Goal: Task Accomplishment & Management: Use online tool/utility

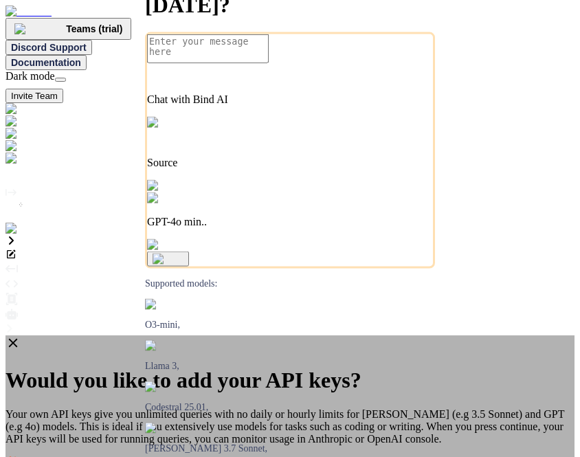
type input "sk-ant-api03-PCHGajl9SeFAHwzQqkT-4MnoxLua8LiAvd3ccfVMpbmmsYuA7clEXFKe0TozrjTd_i…"
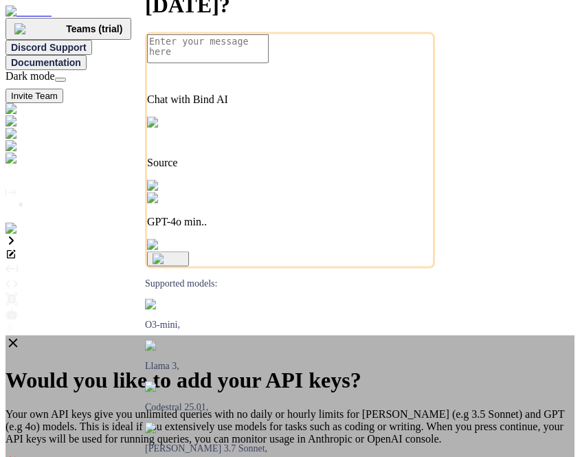
click at [21, 336] on icon at bounding box center [13, 343] width 15 height 15
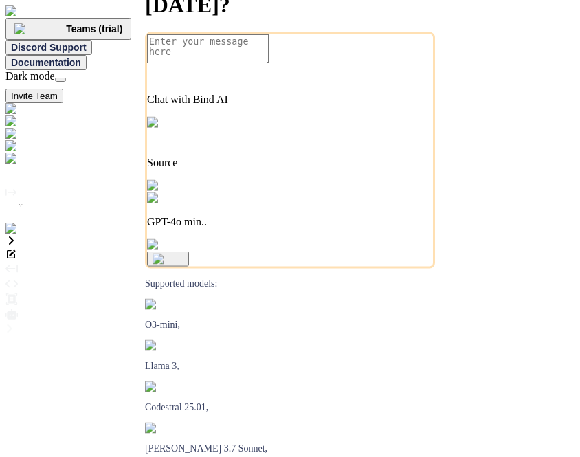
click at [386, 228] on p "GPT-4o min.." at bounding box center [290, 222] width 286 height 12
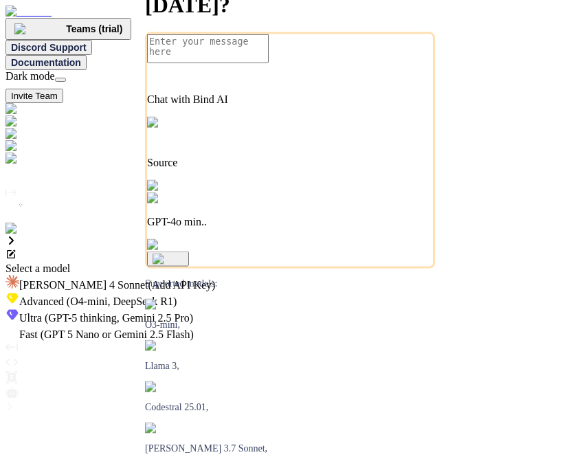
click at [193, 312] on span "Ultra (GPT-5 thinking, Gemini 2.5 Pro)" at bounding box center [106, 318] width 174 height 12
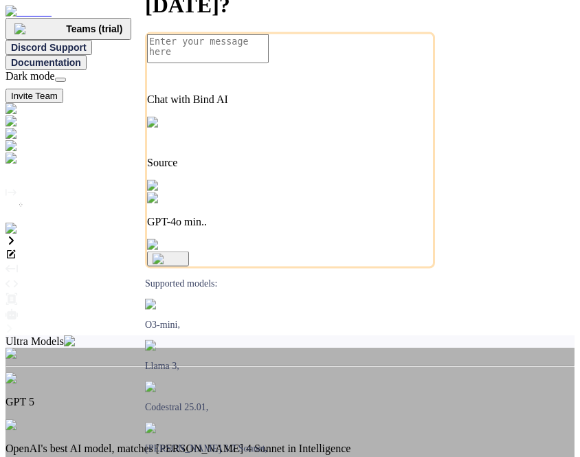
click at [272, 336] on div "Ultra Models" at bounding box center [290, 342] width 569 height 12
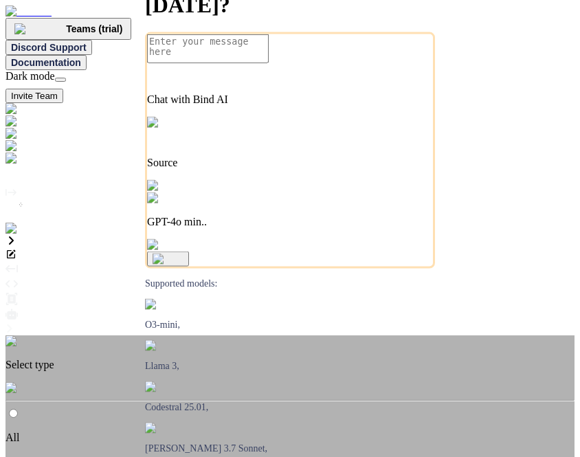
click at [39, 382] on img at bounding box center [23, 388] width 34 height 12
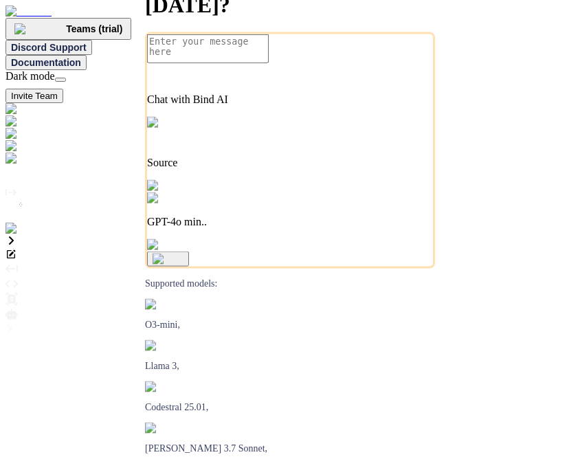
click at [20, 165] on img at bounding box center [40, 159] width 69 height 12
click at [399, 228] on p "GPT-4o min.." at bounding box center [290, 222] width 286 height 12
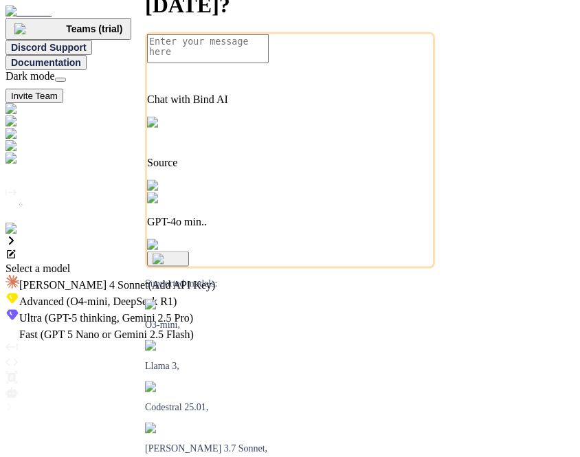
click at [298, 275] on div "Claude 4 Sonnet (Add API Key)" at bounding box center [290, 283] width 569 height 17
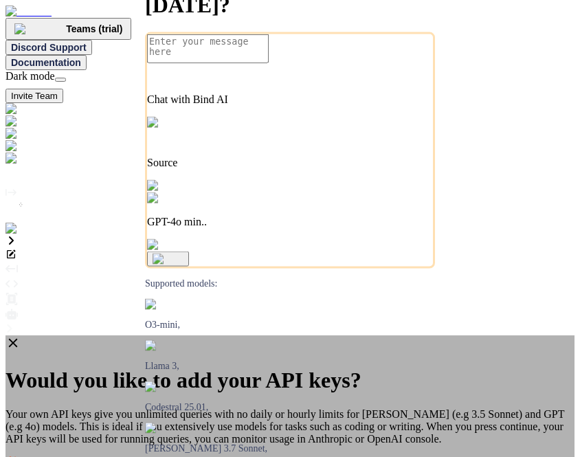
paste input "sk-ant-api03-PCHGajl9SeFAHwzQqkT-4MnoxLua8LiAvd3ccfVMpbmmsYuA7clEXFKe0TozrjTd_i…"
type input "sk-ant-api03-PCHGajl9SeFAHwzQqkT-4MnoxLua8LiAvd3ccfVMpbmmsYuA7clEXFKe0TozrjTd_i…"
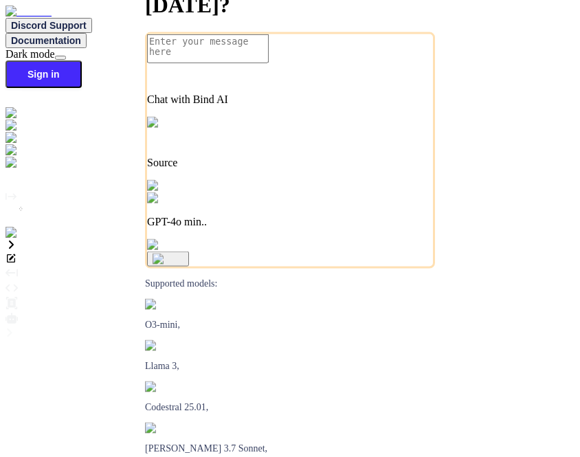
click at [19, 239] on img at bounding box center [25, 233] width 38 height 12
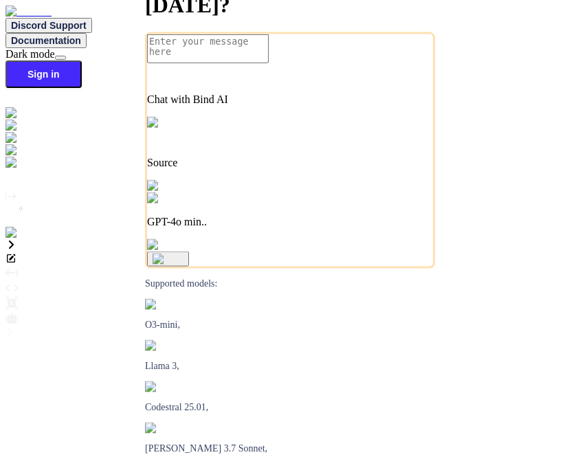
click at [395, 228] on p "GPT-4o min.." at bounding box center [290, 222] width 286 height 12
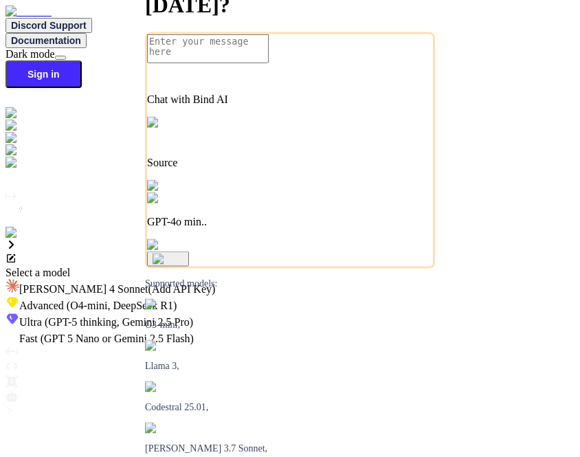
click at [135, 267] on div at bounding box center [290, 267] width 569 height 0
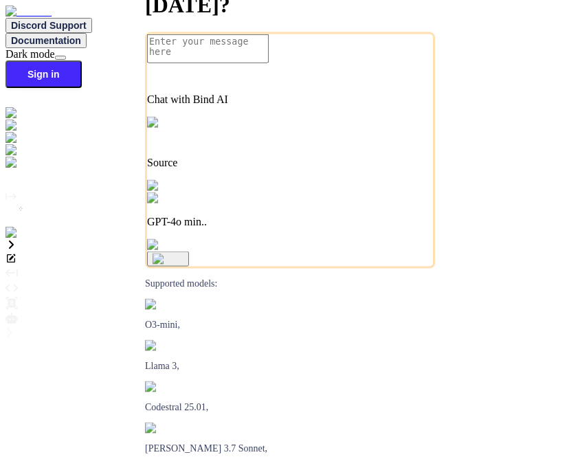
click at [19, 239] on img at bounding box center [25, 233] width 38 height 12
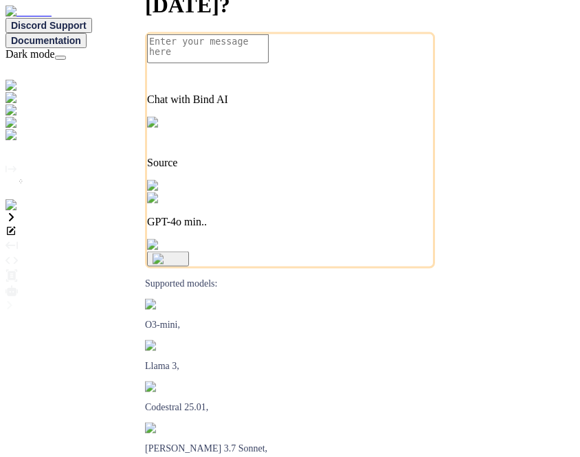
click at [392, 228] on p "GPT-4o min.." at bounding box center [290, 222] width 286 height 12
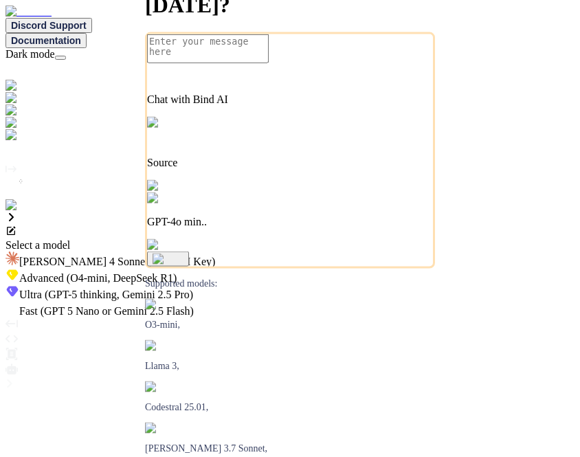
click at [215, 256] on span "Claude 4 Sonnet (Add API Key)" at bounding box center [117, 262] width 196 height 12
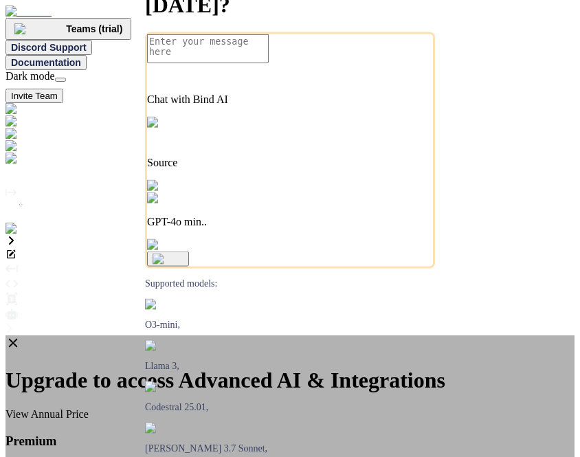
click at [18, 339] on icon at bounding box center [13, 343] width 9 height 9
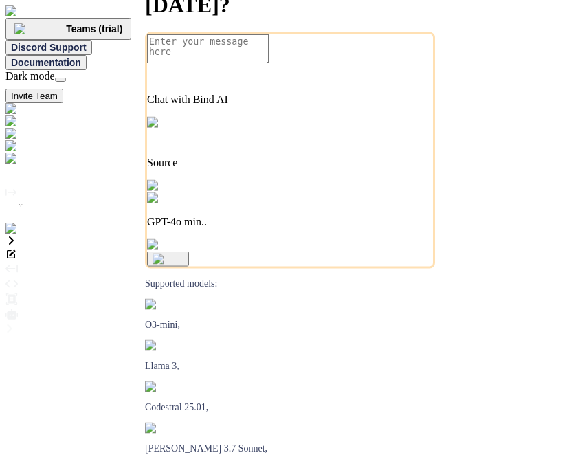
click at [386, 228] on p "GPT-4o min.." at bounding box center [290, 222] width 286 height 12
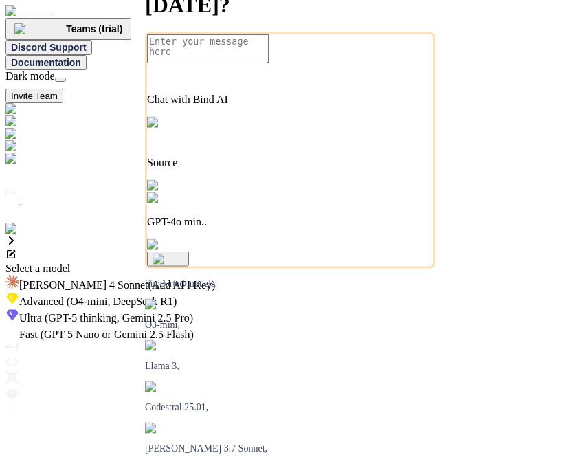
click at [215, 279] on span "Claude 4 Sonnet (Add API Key)" at bounding box center [117, 285] width 196 height 12
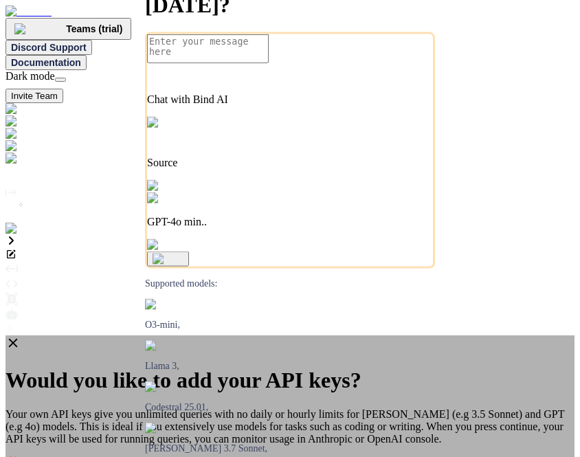
paste input "sk-ant-api03-PCHGajl9SeFAHwzQqkT-4MnoxLua8LiAvd3ccfVMpbmmsYuA7clEXFKe0TozrjTd_i…"
type input "sk-ant-api03-PCHGajl9SeFAHwzQqkT-4MnoxLua8LiAvd3ccfVMpbmmsYuA7clEXFKe0TozrjTd_i…"
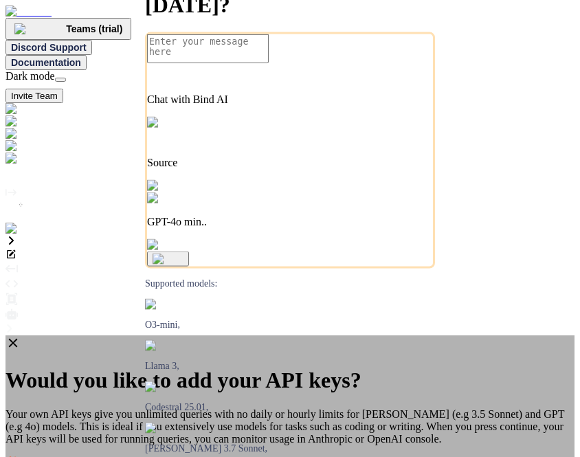
click at [18, 339] on icon at bounding box center [13, 343] width 9 height 9
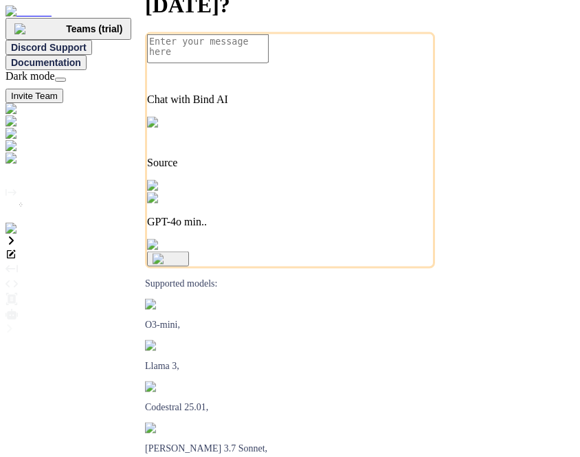
click at [373, 228] on div "GPT-4o min.." at bounding box center [290, 211] width 286 height 36
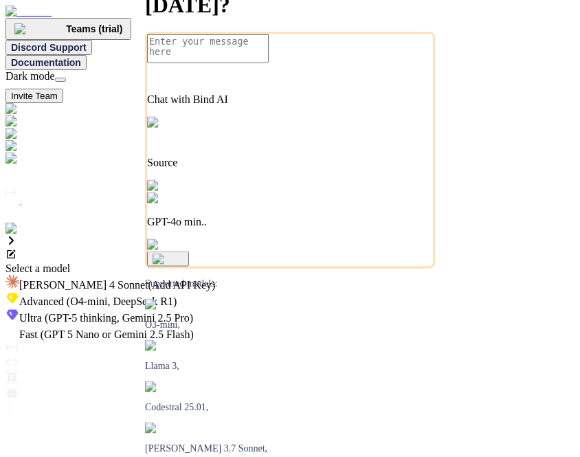
click at [303, 308] on div "Ultra (GPT-5 thinking, Gemini 2.5 Pro)" at bounding box center [290, 316] width 569 height 17
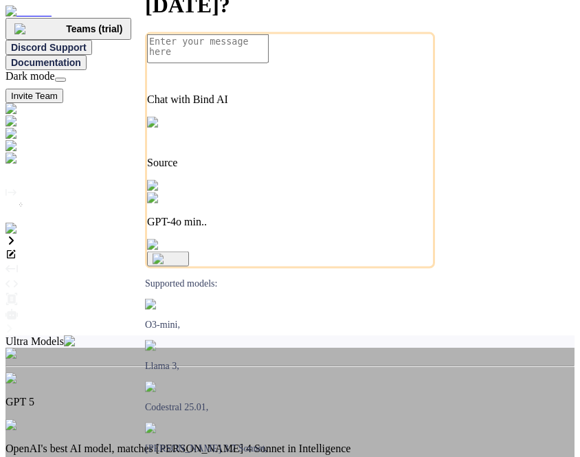
click at [245, 336] on div "Ultra Models" at bounding box center [290, 342] width 569 height 12
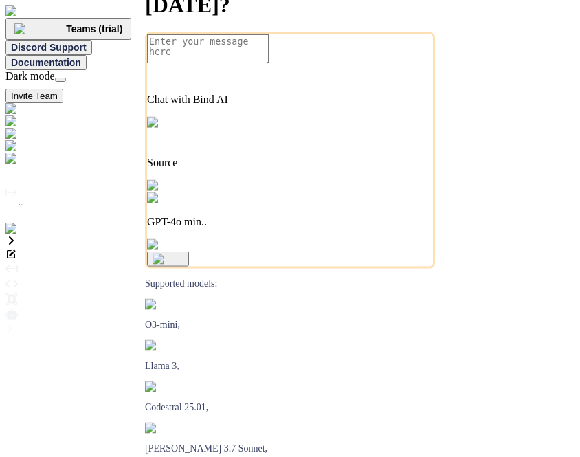
click at [17, 165] on img at bounding box center [40, 159] width 69 height 12
click at [380, 228] on p "GPT-4o min.." at bounding box center [290, 222] width 286 height 12
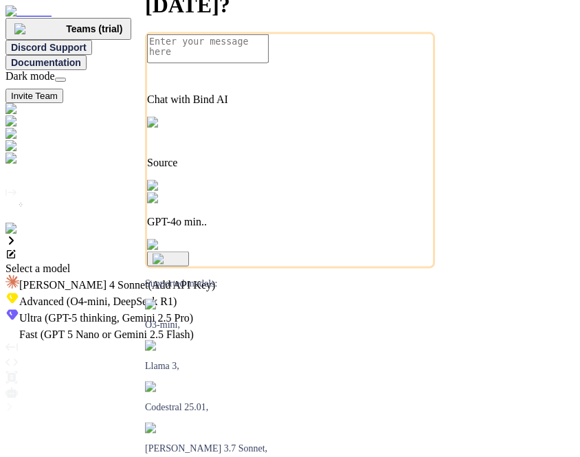
click at [395, 263] on div at bounding box center [290, 263] width 569 height 0
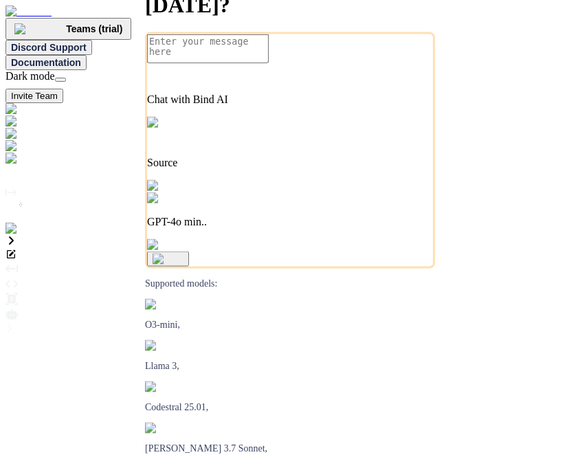
click at [425, 70] on div "Dark mode" at bounding box center [290, 76] width 569 height 12
click at [66, 78] on button at bounding box center [60, 80] width 11 height 4
click at [376, 228] on p "GPT-4o min.." at bounding box center [290, 222] width 286 height 12
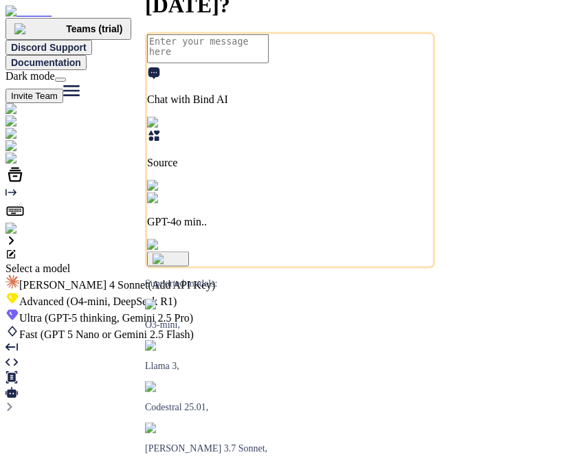
click at [191, 263] on div at bounding box center [290, 263] width 569 height 0
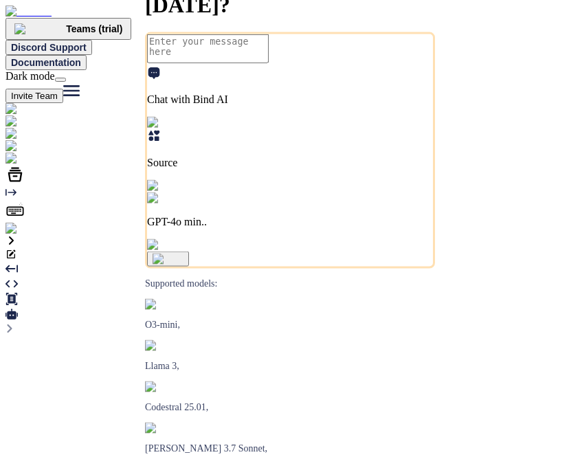
click at [395, 228] on p "GPT-4o min.." at bounding box center [290, 222] width 286 height 12
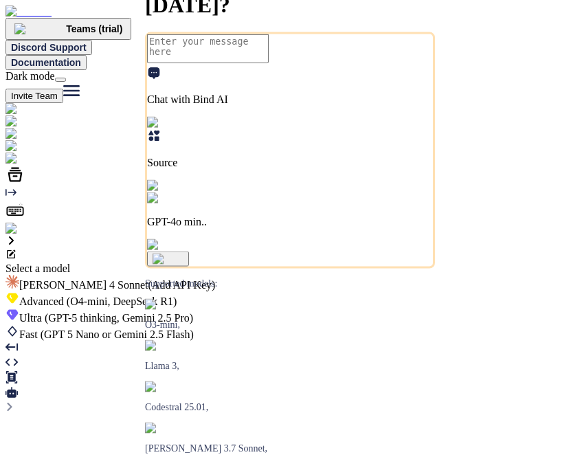
click at [177, 296] on span "Advanced (O4-mini, DeepSeek R1)" at bounding box center [97, 302] width 157 height 12
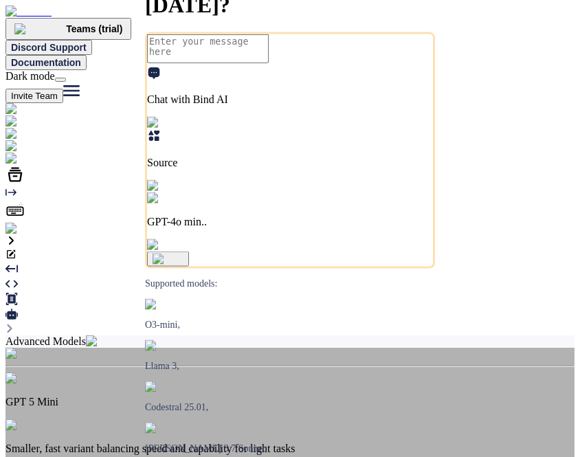
click at [253, 336] on div "Advanced Models" at bounding box center [290, 342] width 569 height 12
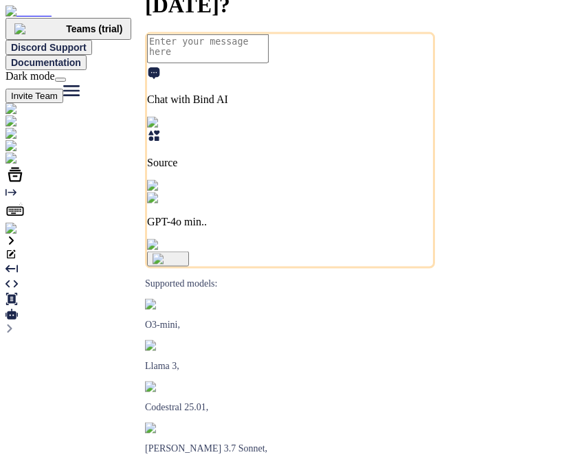
click at [66, 78] on button at bounding box center [60, 80] width 11 height 4
click at [215, 205] on img at bounding box center [181, 199] width 68 height 12
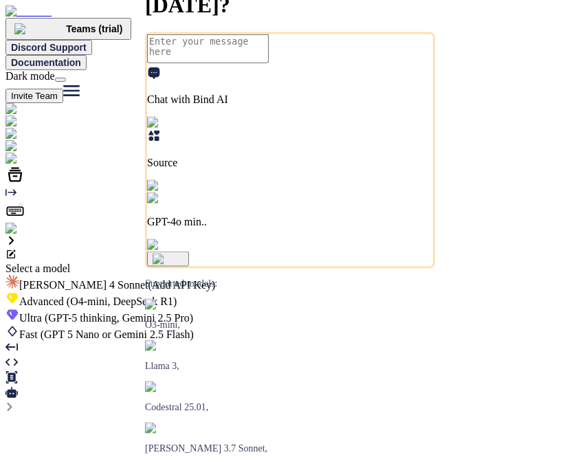
click at [193, 312] on span "(GPT-5 thinking, Gemini 2.5 Pro)" at bounding box center [117, 318] width 151 height 12
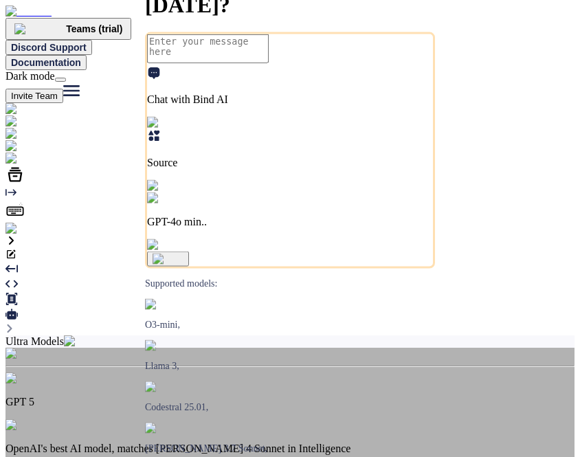
click at [250, 336] on div "Ultra Models" at bounding box center [290, 342] width 569 height 12
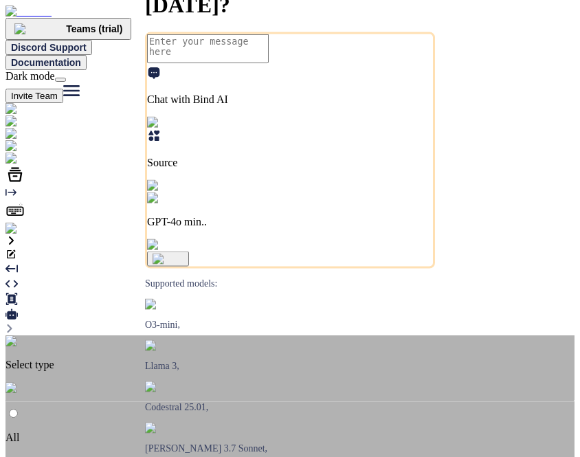
click at [39, 382] on img at bounding box center [23, 388] width 34 height 12
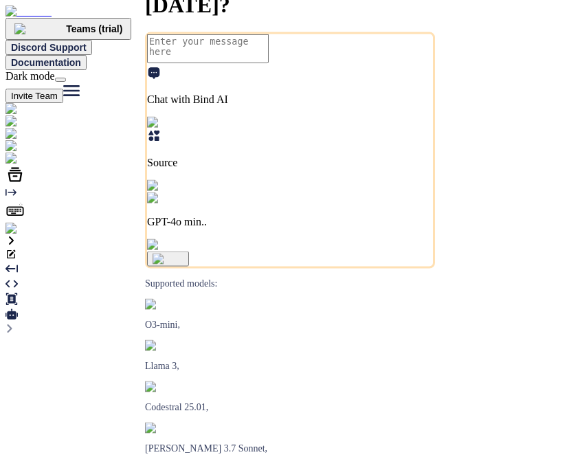
click at [384, 228] on p "GPT-4o min.." at bounding box center [290, 222] width 286 height 12
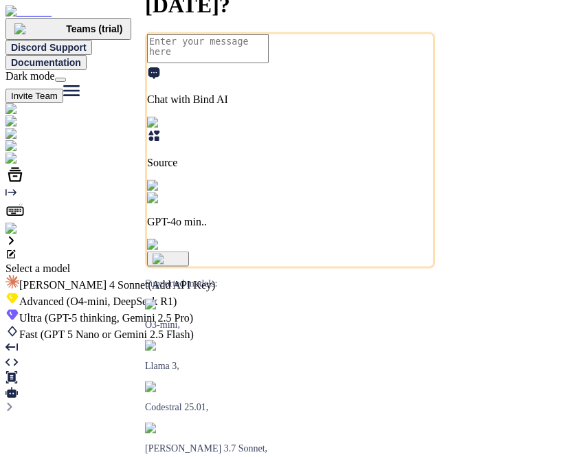
click at [193, 312] on span "(GPT-5 thinking, Gemini 2.5 Pro)" at bounding box center [117, 318] width 151 height 12
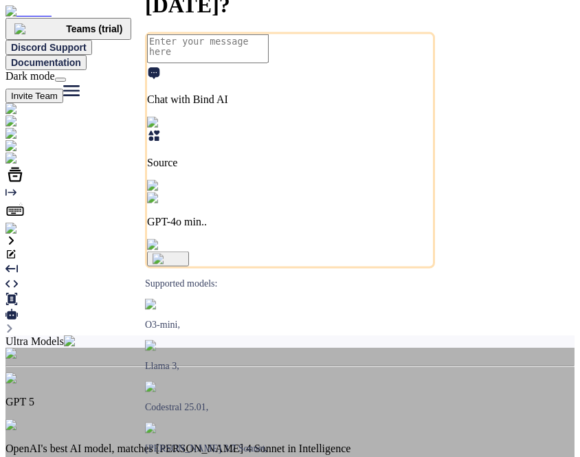
click at [268, 336] on div "Ultra Models" at bounding box center [290, 342] width 569 height 12
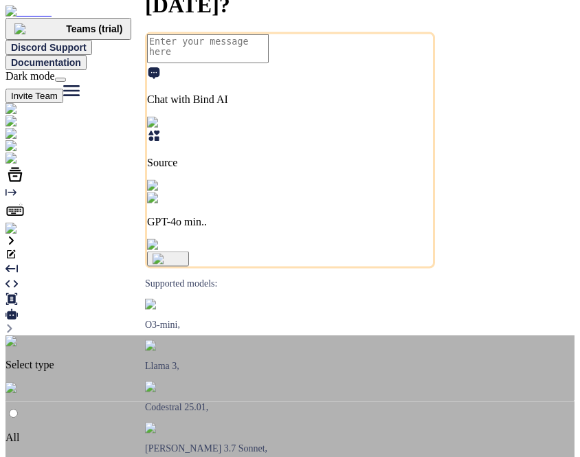
click at [39, 382] on img at bounding box center [23, 388] width 34 height 12
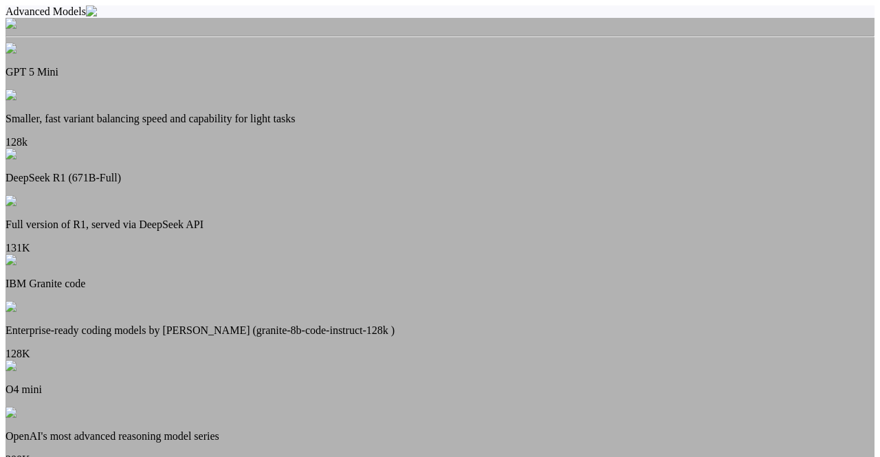
click at [391, 18] on div "Advanced Models" at bounding box center [440, 12] width 869 height 12
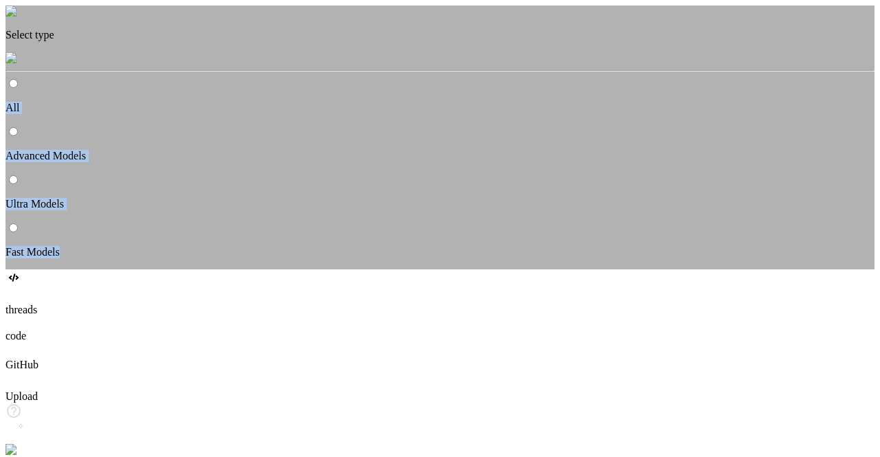
drag, startPoint x: 356, startPoint y: 207, endPoint x: 458, endPoint y: 256, distance: 113.2
click at [458, 256] on div "Select type All Advanced Models Ultra Models Fast Models" at bounding box center [440, 132] width 869 height 253
click at [458, 256] on p "Fast Models" at bounding box center [440, 252] width 869 height 12
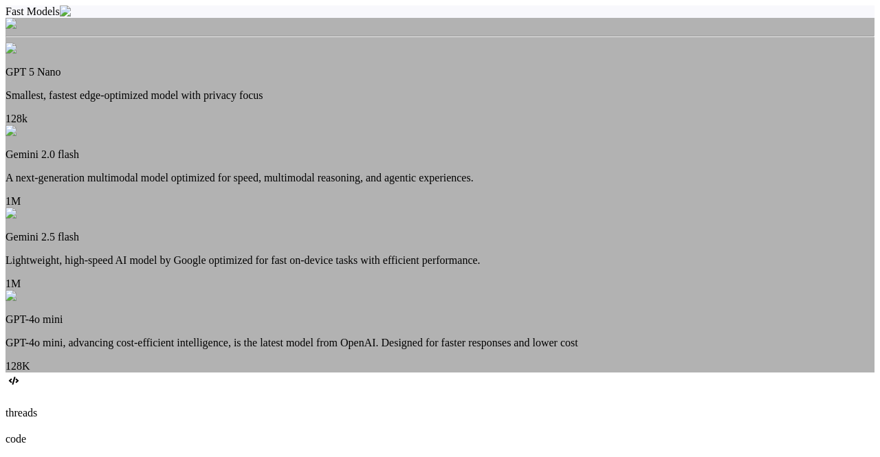
click at [361, 18] on div "Fast Models" at bounding box center [440, 12] width 869 height 12
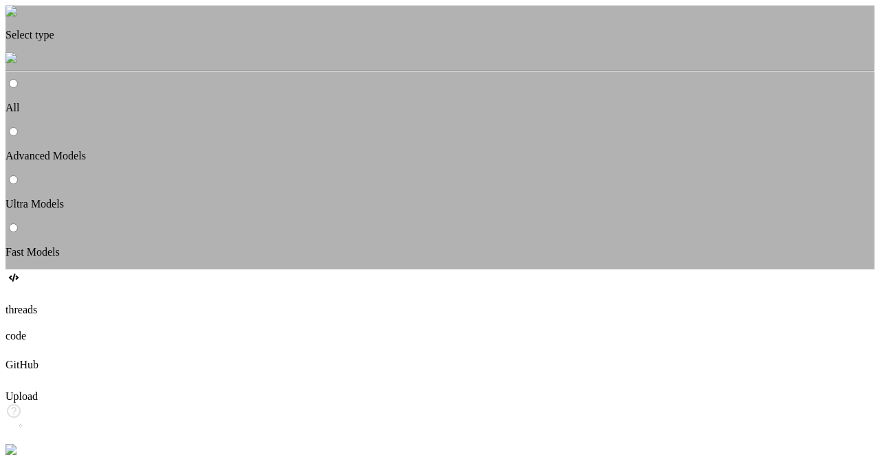
click at [39, 65] on img at bounding box center [23, 58] width 34 height 12
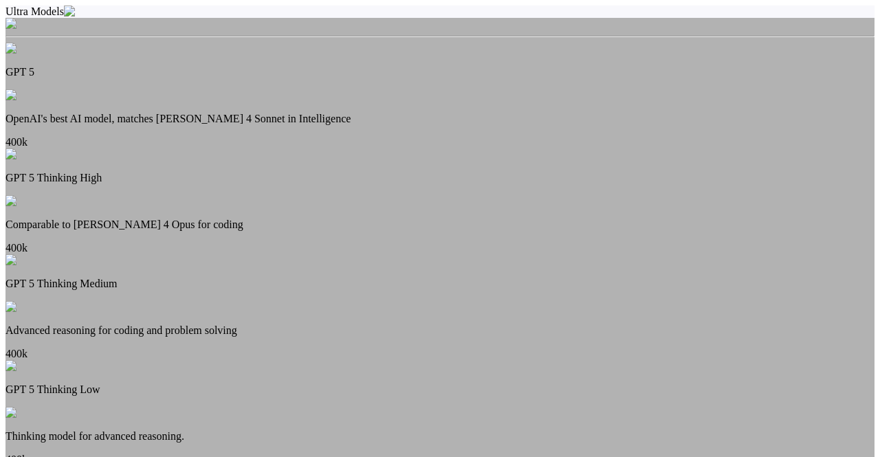
click at [385, 8] on div "Ultra Models" at bounding box center [440, 12] width 869 height 12
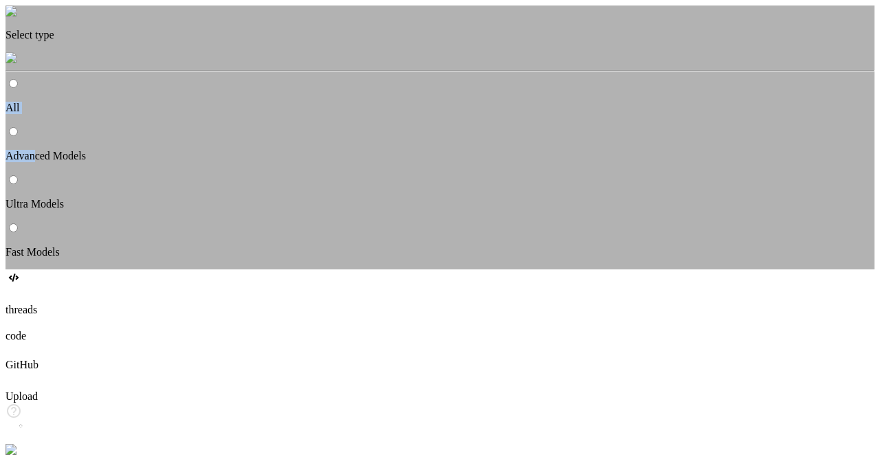
drag, startPoint x: 353, startPoint y: 213, endPoint x: 384, endPoint y: 226, distance: 32.7
click at [384, 226] on div "Select type All Advanced Models Ultra Models Fast Models" at bounding box center [440, 132] width 869 height 253
click at [384, 162] on p "Advanced Models" at bounding box center [440, 156] width 869 height 12
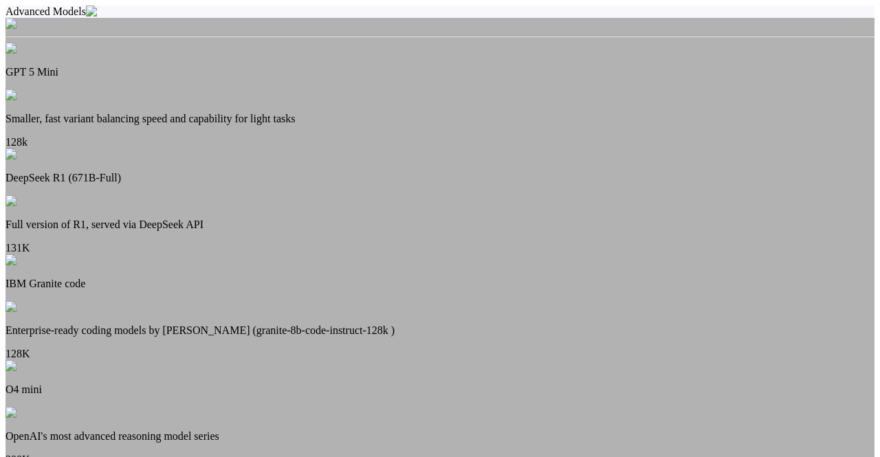
click at [388, 18] on div "Advanced Models" at bounding box center [440, 12] width 869 height 12
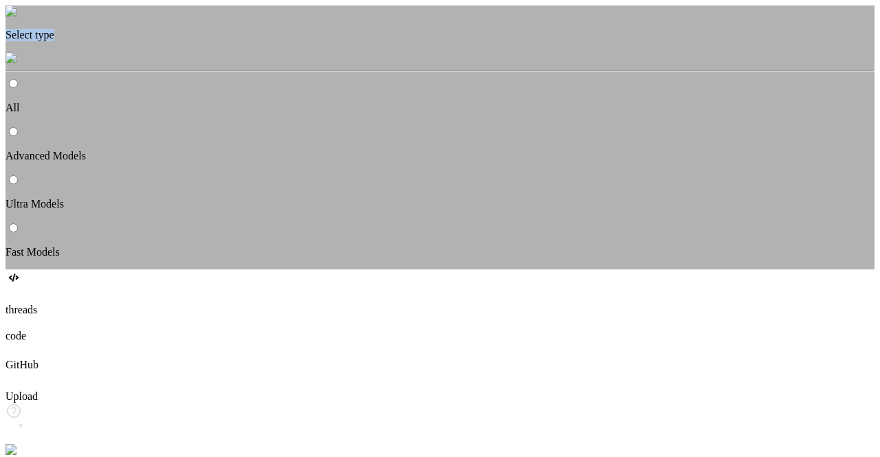
drag, startPoint x: 355, startPoint y: 172, endPoint x: 452, endPoint y: 189, distance: 98.5
click at [452, 65] on div "Select type" at bounding box center [440, 35] width 869 height 59
drag, startPoint x: 442, startPoint y: 185, endPoint x: 362, endPoint y: 184, distance: 79.8
click at [362, 65] on div "Select type" at bounding box center [440, 35] width 869 height 59
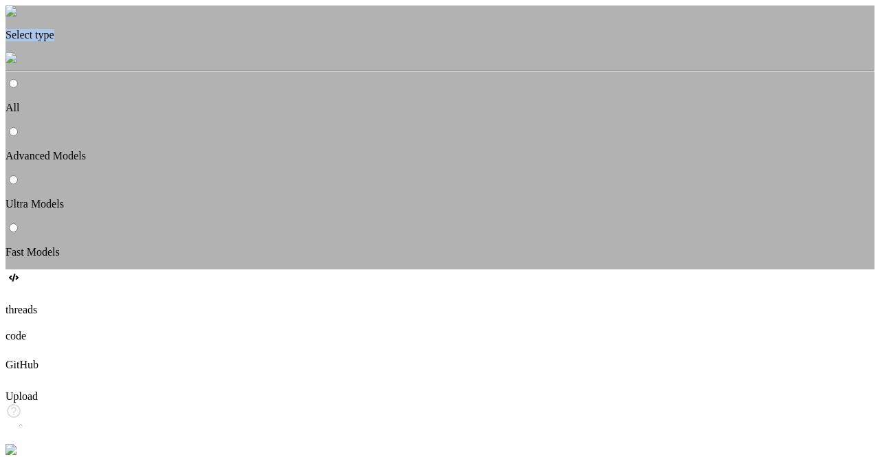
copy p "Select type"
click at [482, 65] on div "Select type" at bounding box center [440, 35] width 869 height 59
click at [375, 247] on p "Fast Models" at bounding box center [440, 252] width 869 height 12
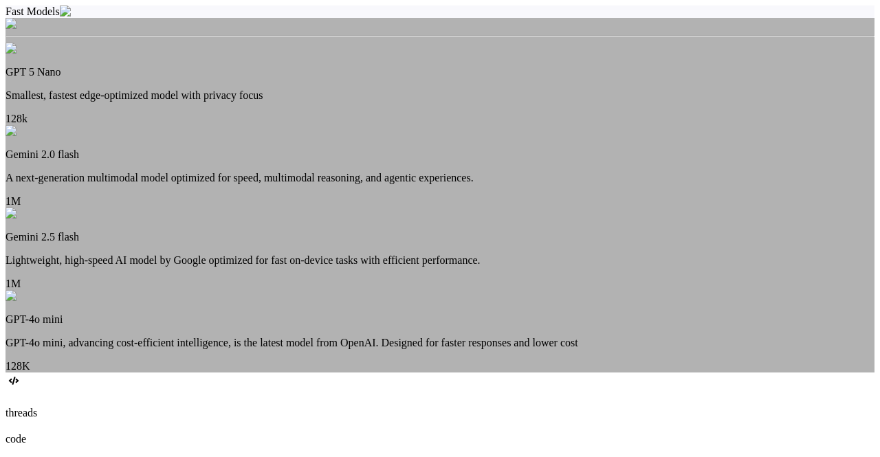
click at [382, 18] on div "Fast Models" at bounding box center [440, 12] width 869 height 12
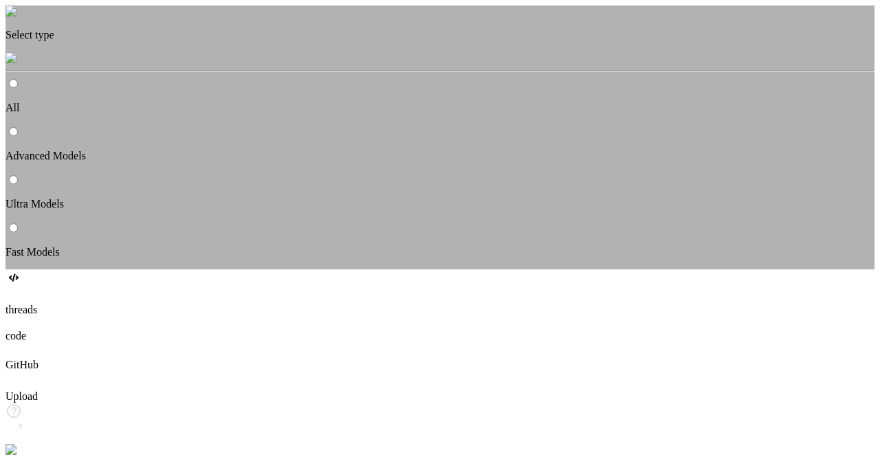
click at [362, 114] on p "All" at bounding box center [440, 108] width 869 height 12
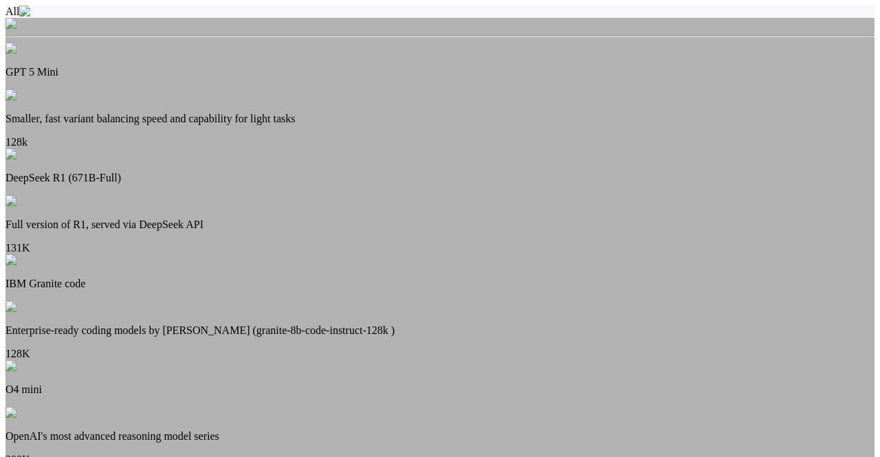
click at [355, 16] on div "All" at bounding box center [440, 12] width 869 height 12
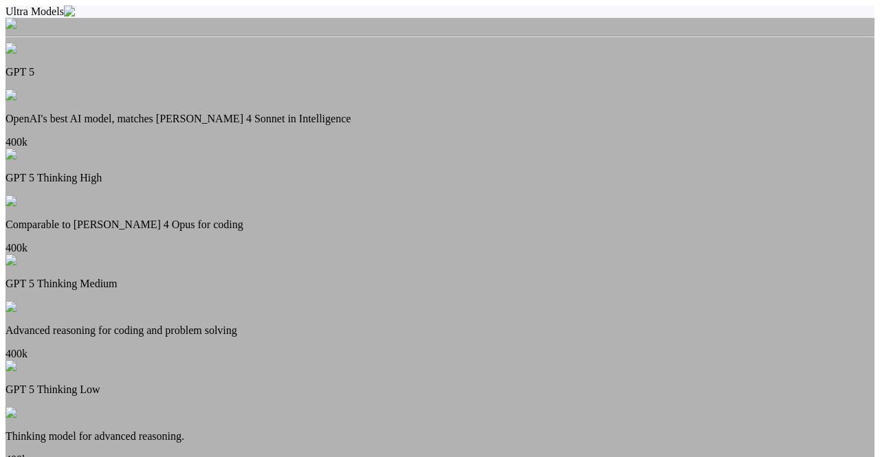
click at [392, 13] on div "Ultra Models" at bounding box center [440, 12] width 869 height 12
click at [393, 13] on div "Ultra Models" at bounding box center [440, 12] width 869 height 12
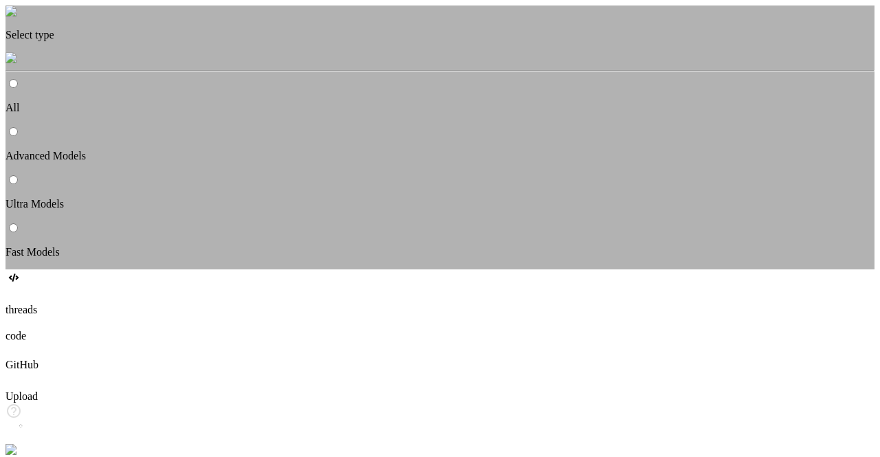
click at [39, 65] on img at bounding box center [23, 58] width 34 height 12
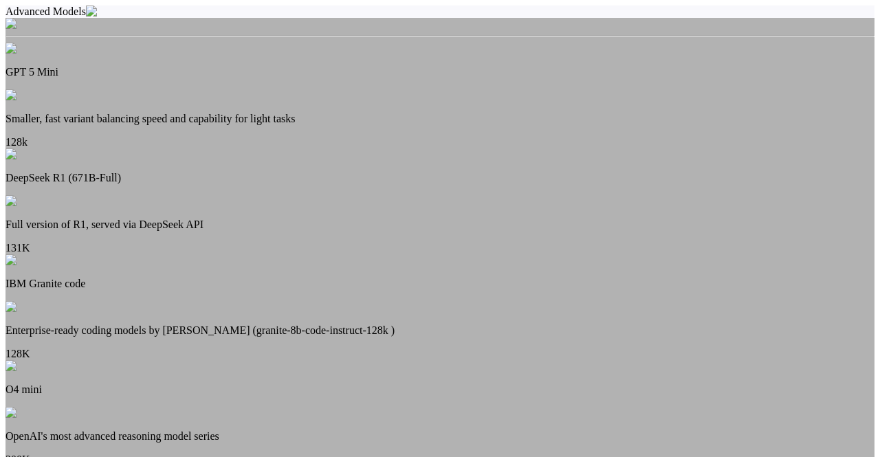
click at [391, 18] on div "Advanced Models" at bounding box center [440, 12] width 869 height 12
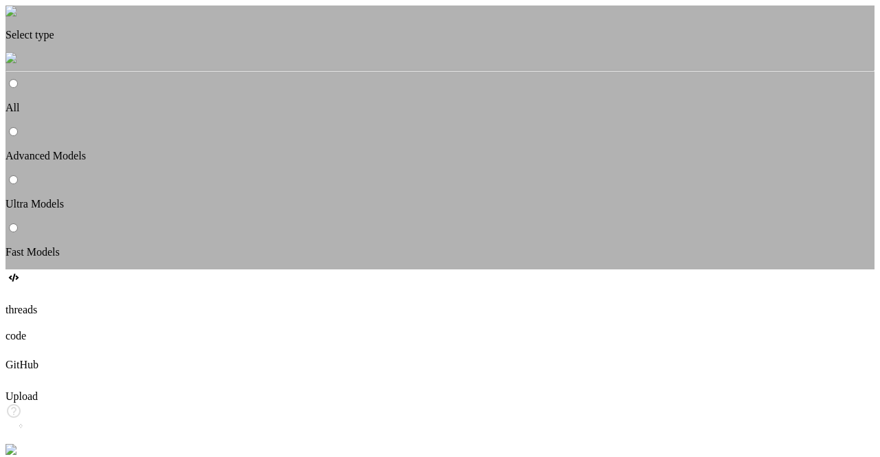
type textarea "x"
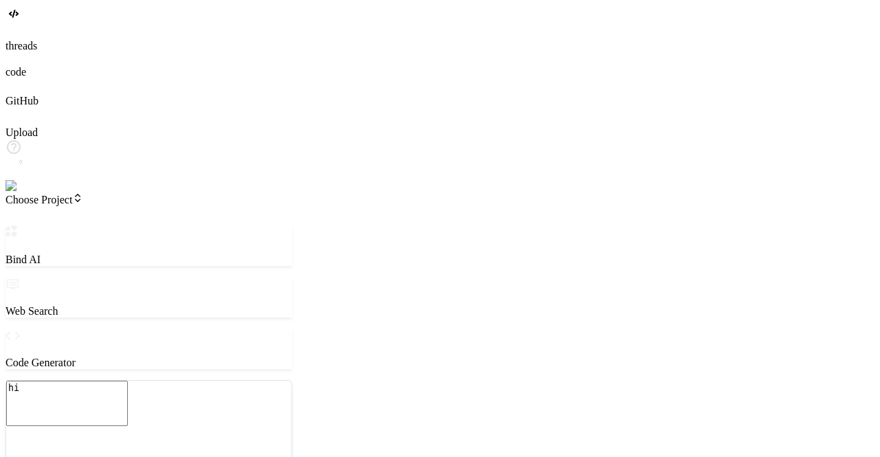
click at [83, 194] on span "Choose Project" at bounding box center [45, 200] width 78 height 12
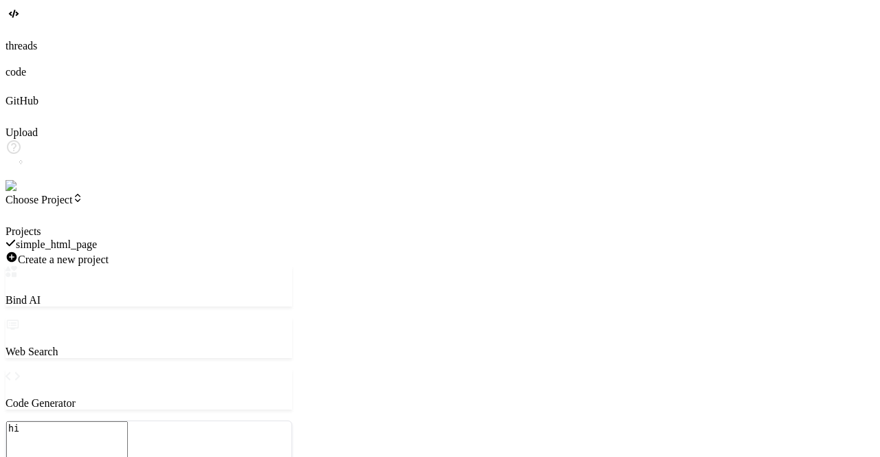
click at [292, 226] on div at bounding box center [149, 226] width 287 height 0
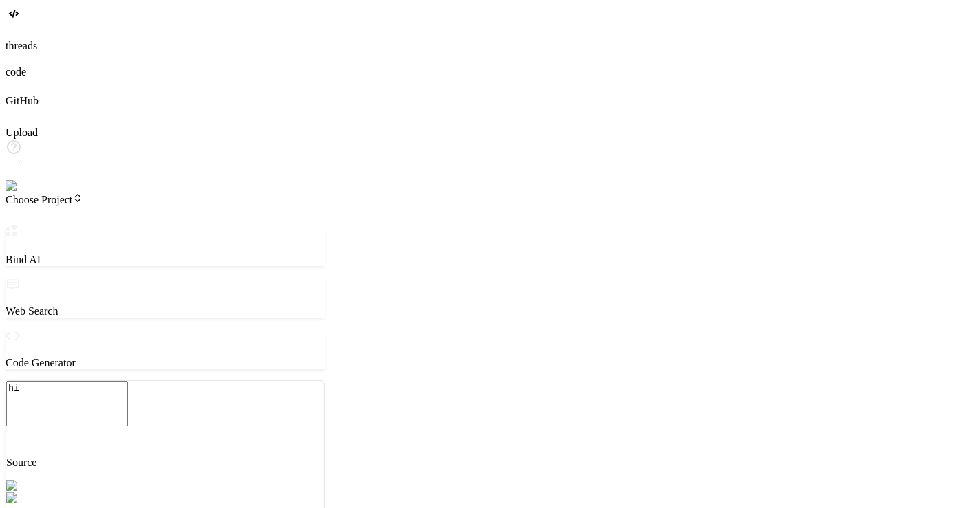
drag, startPoint x: 538, startPoint y: 11, endPoint x: 639, endPoint y: 25, distance: 102.0
click at [24, 193] on img at bounding box center [25, 186] width 38 height 12
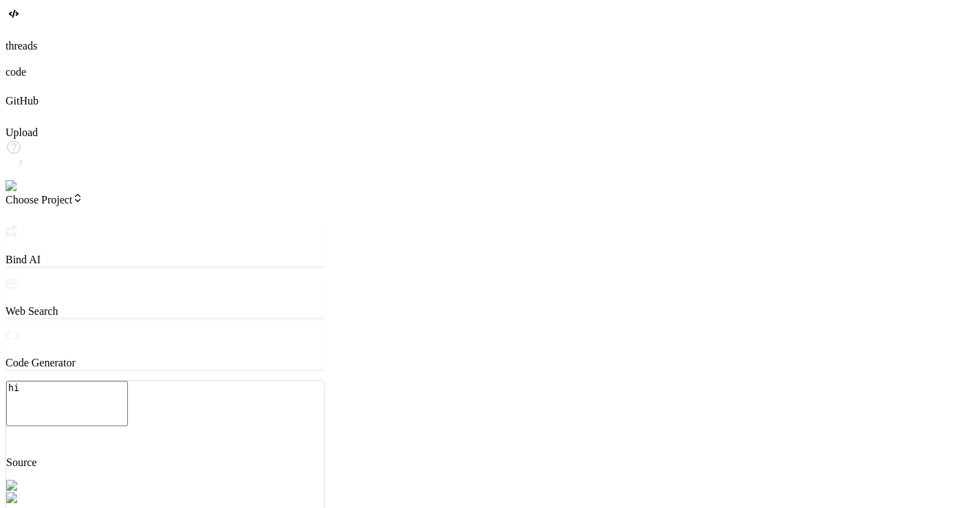
click at [20, 193] on img at bounding box center [28, 186] width 45 height 12
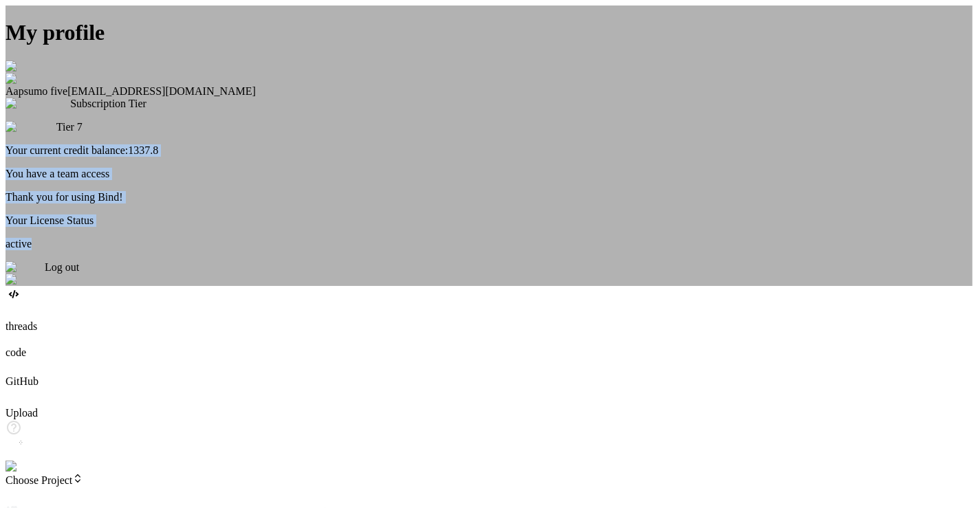
drag, startPoint x: 162, startPoint y: 254, endPoint x: 97, endPoint y: 411, distance: 168.9
click at [97, 286] on div "My profile Aapsumo five appsumo_5@yopmail.com Subscription Tier Tier 7 Your cur…" at bounding box center [489, 146] width 967 height 281
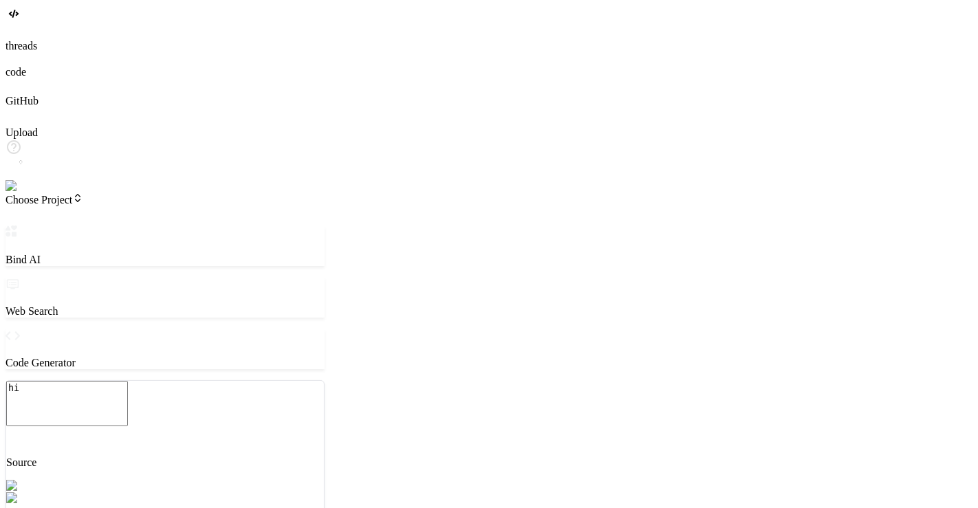
click at [97, 411] on textarea "hi" at bounding box center [67, 403] width 122 height 45
type textarea "x"
click at [21, 193] on img at bounding box center [28, 186] width 45 height 12
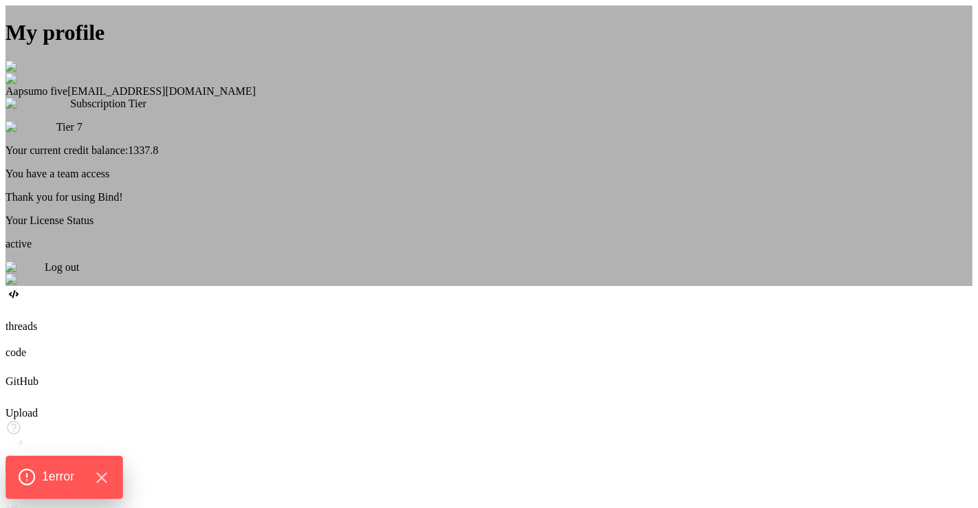
click at [52, 457] on div "1 error" at bounding box center [64, 477] width 93 height 19
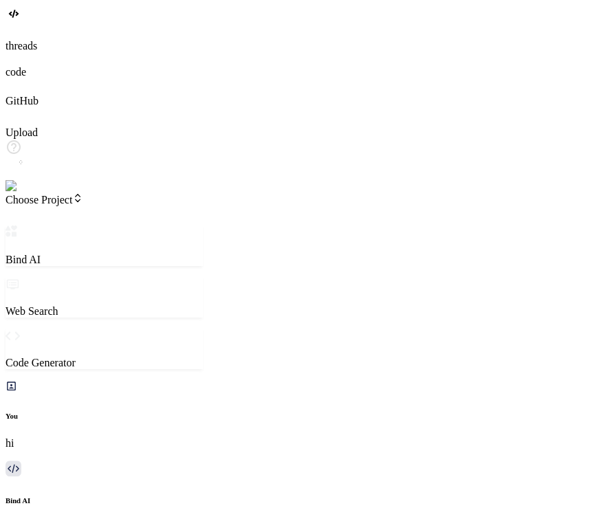
click at [23, 193] on img at bounding box center [28, 186] width 45 height 12
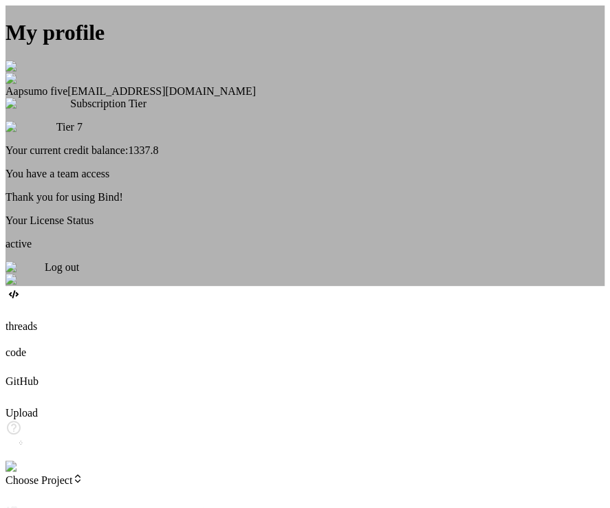
click at [149, 270] on div "My profile Aapsumo five appsumo_5@yopmail.com Subscription Tier Tier 7 Your cur…" at bounding box center [305, 146] width 599 height 281
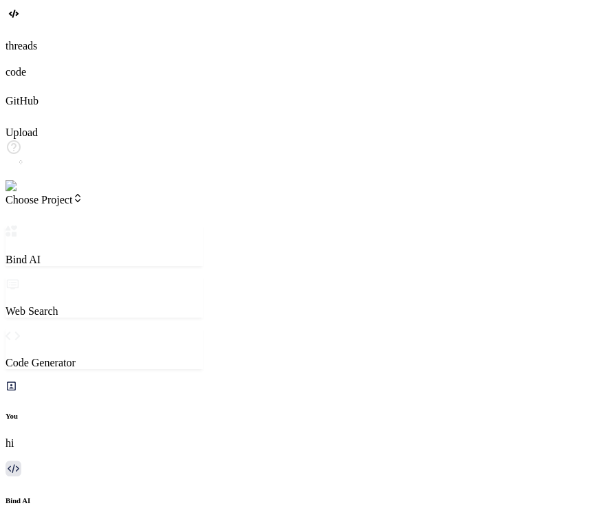
scroll to position [40, 0]
type textarea "x"
type textarea "h"
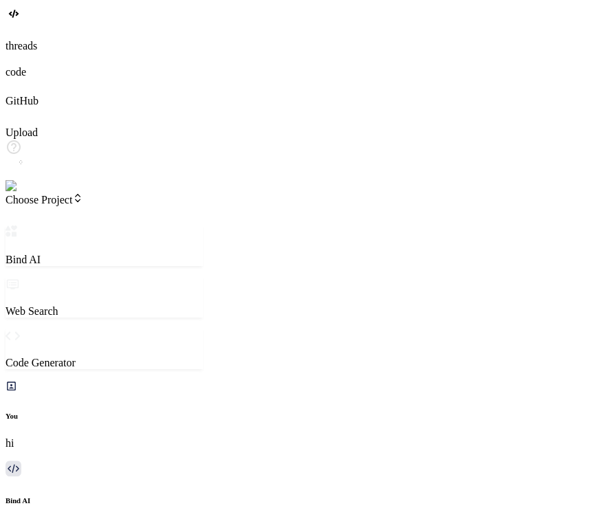
type textarea "x"
type textarea "hi"
type textarea "x"
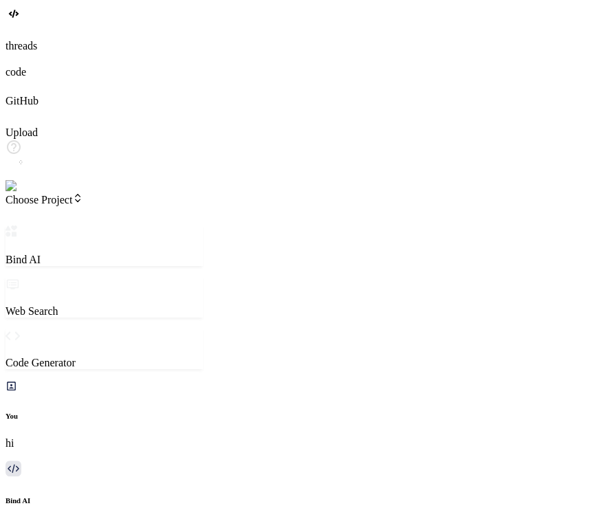
type textarea "x"
type textarea "hi"
type textarea "x"
click at [20, 193] on img at bounding box center [28, 186] width 45 height 12
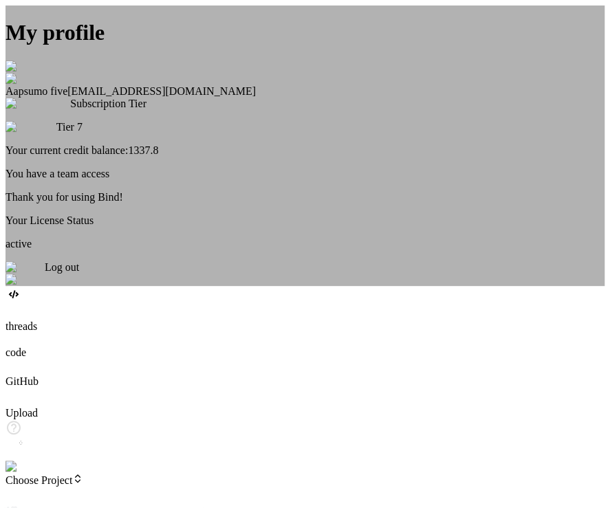
click at [122, 286] on div "My profile Aapsumo five appsumo_5@yopmail.com Subscription Tier Tier 7 Your cur…" at bounding box center [305, 146] width 599 height 281
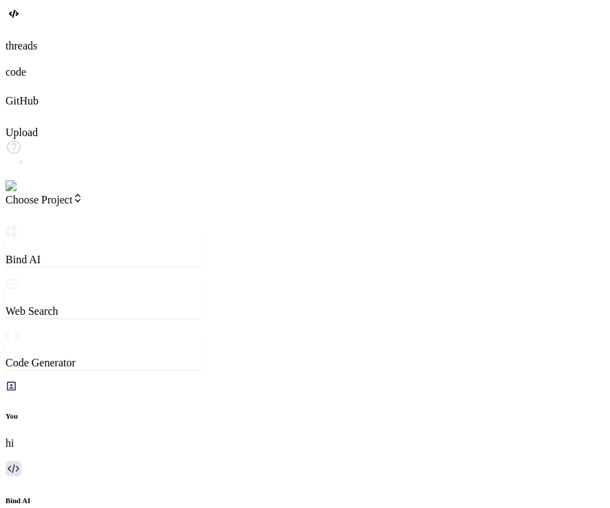
click at [24, 193] on img at bounding box center [28, 186] width 45 height 12
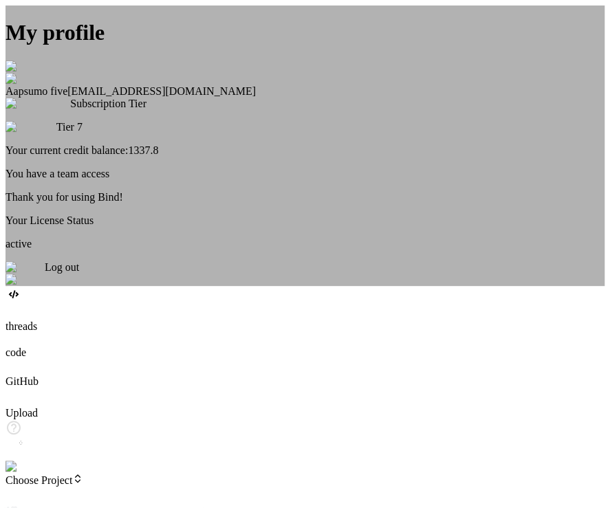
click at [120, 248] on div "My profile Aapsumo five appsumo_5@yopmail.com Subscription Tier Tier 7 Your cur…" at bounding box center [305, 146] width 599 height 281
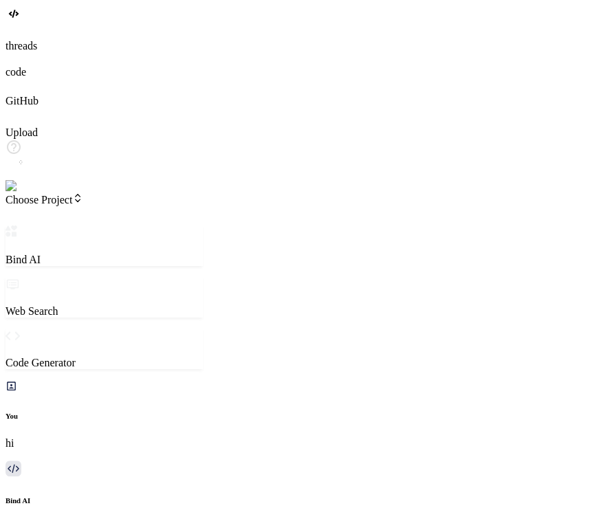
click at [21, 193] on img at bounding box center [28, 186] width 45 height 12
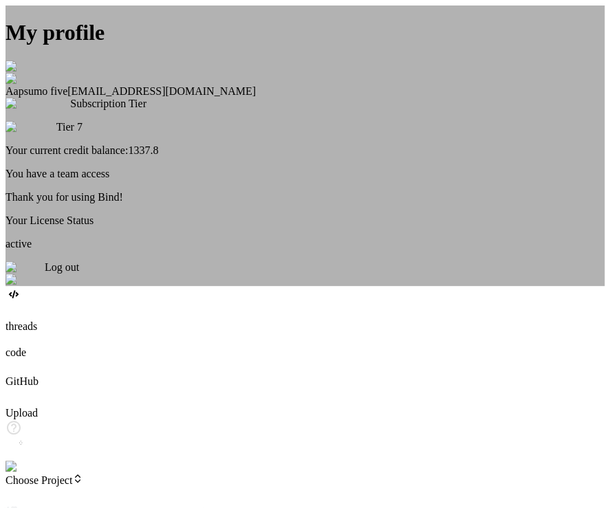
scroll to position [0, 0]
click at [122, 234] on div "My profile Aapsumo five appsumo_5@yopmail.com Subscription Tier Tier 7 Your cur…" at bounding box center [305, 146] width 599 height 281
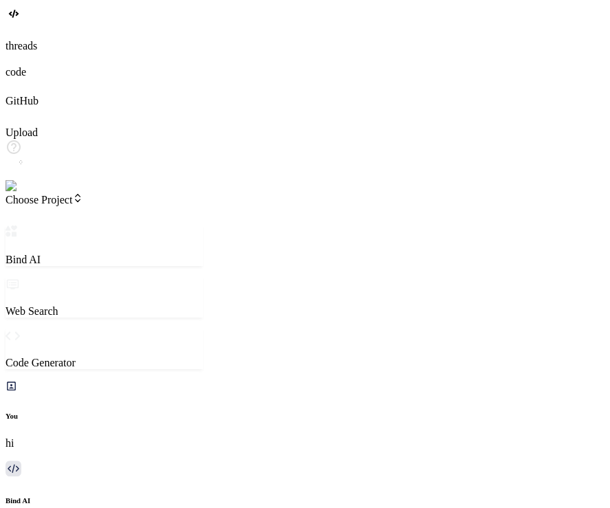
scroll to position [88, 0]
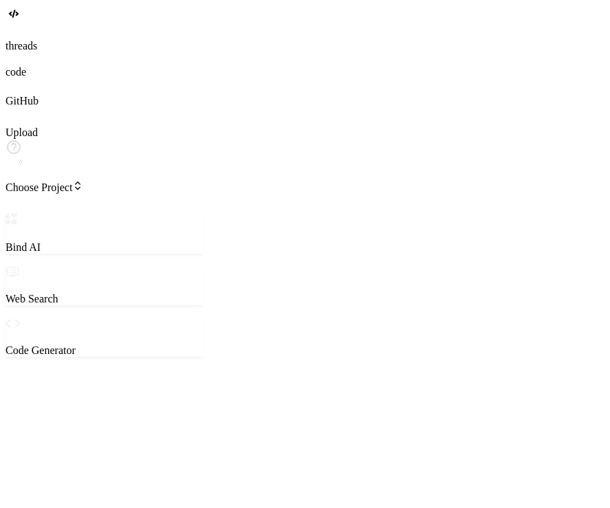
click at [24, 180] on div at bounding box center [305, 159] width 599 height 41
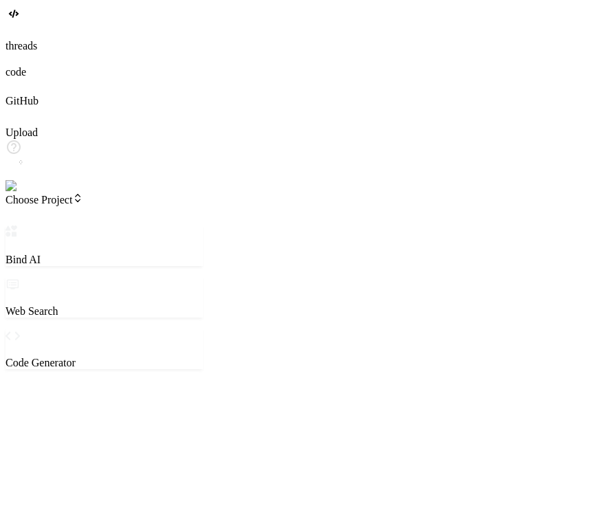
click at [17, 193] on img at bounding box center [28, 186] width 45 height 12
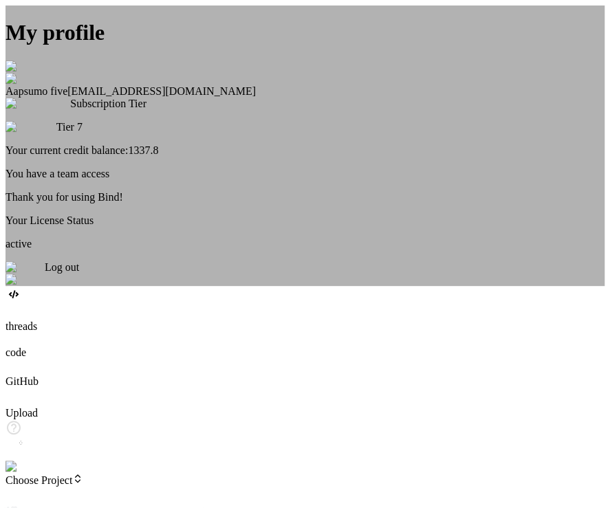
scroll to position [1064, 0]
click at [149, 286] on div "My profile Aapsumo five appsumo_5@yopmail.com Subscription Tier Tier 7 Your cur…" at bounding box center [305, 146] width 599 height 281
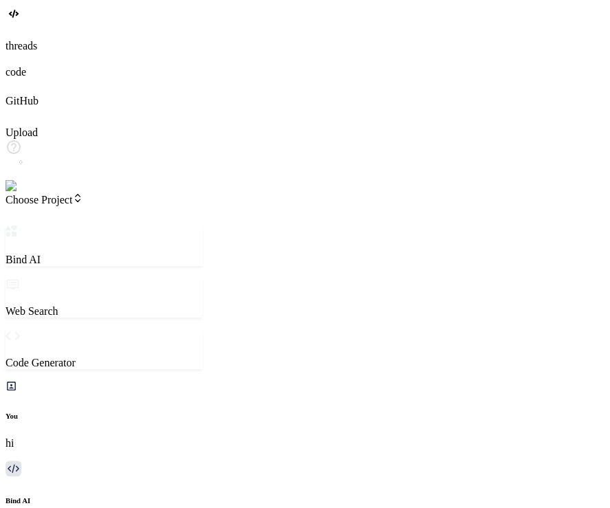
click at [21, 193] on img at bounding box center [28, 186] width 45 height 12
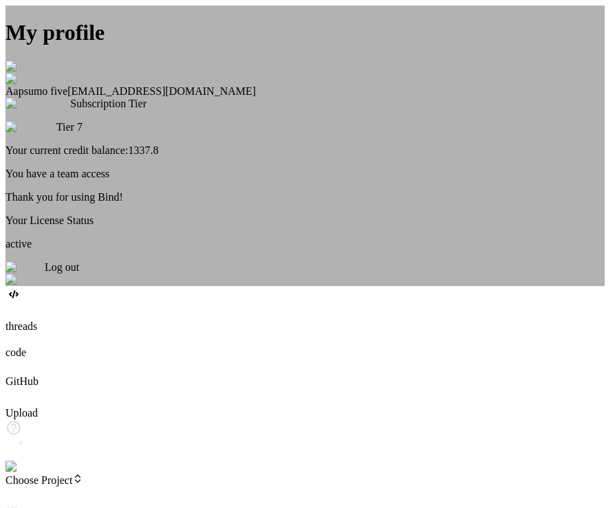
click at [127, 286] on div "My profile Aapsumo five appsumo_5@yopmail.com Subscription Tier Tier 7 Your cur…" at bounding box center [305, 146] width 599 height 281
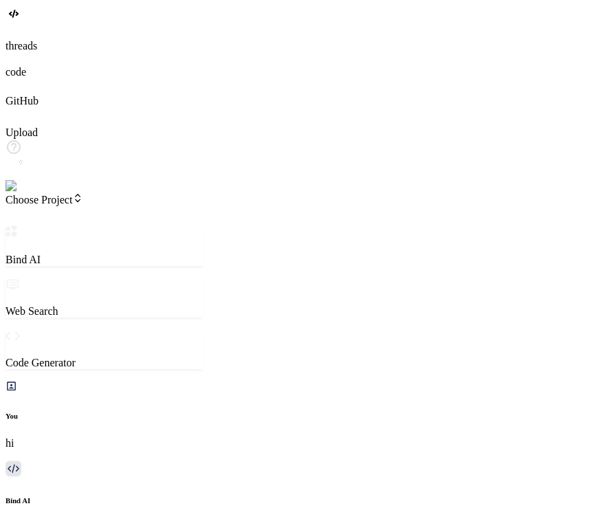
type textarea "x"
type textarea "h"
type textarea "x"
type textarea "hi"
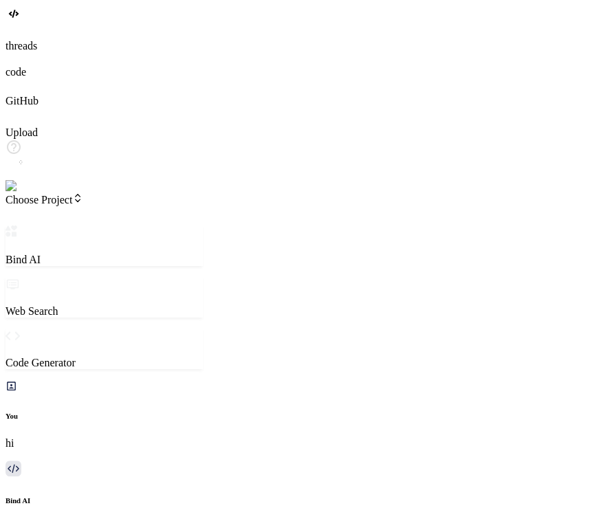
type textarea "x"
click at [23, 193] on img at bounding box center [28, 186] width 45 height 12
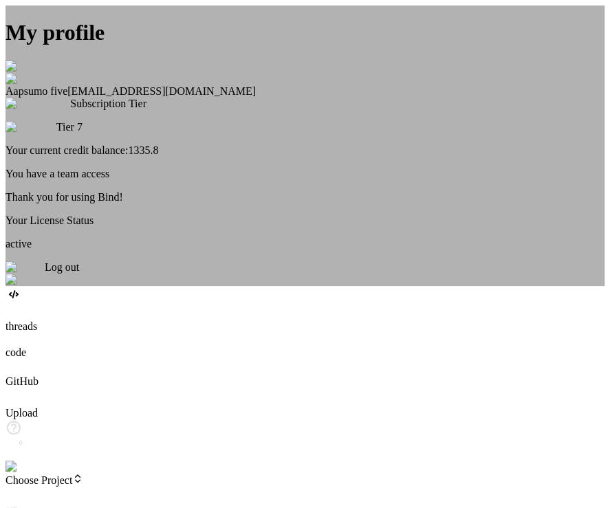
click at [177, 265] on div "My profile Aapsumo five appsumo_5@yopmail.com Subscription Tier Tier 7 Your cur…" at bounding box center [305, 146] width 599 height 281
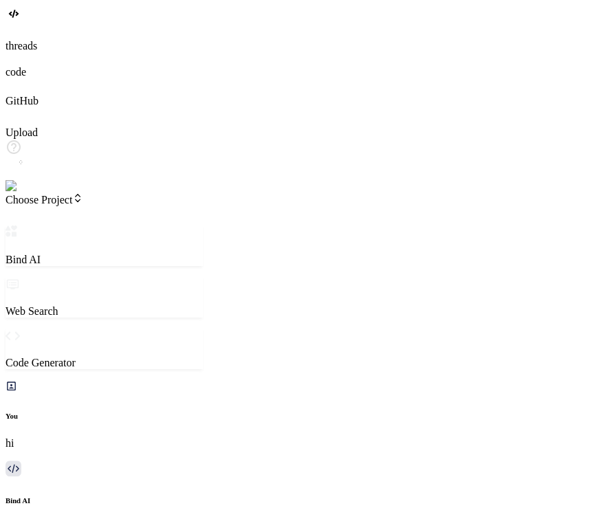
click at [23, 193] on img at bounding box center [28, 186] width 45 height 12
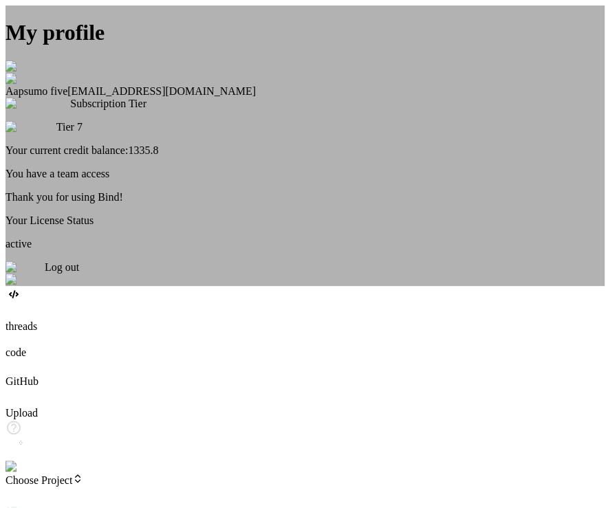
click at [110, 286] on div "My profile Aapsumo five appsumo_5@yopmail.com Subscription Tier Tier 7 Your cur…" at bounding box center [305, 146] width 599 height 281
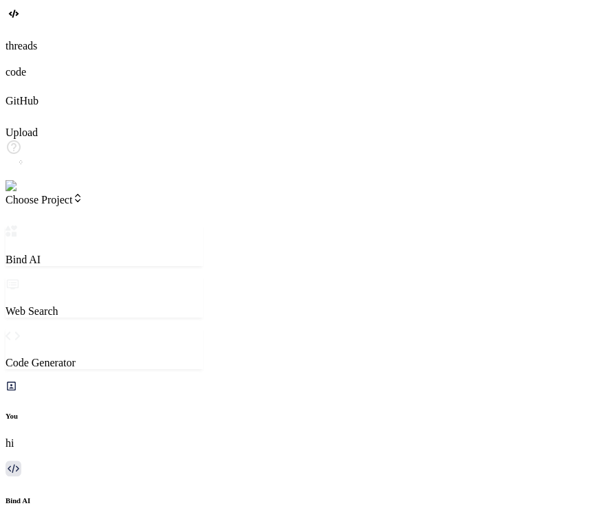
type textarea "x"
type textarea "h"
type textarea "x"
type textarea "hi"
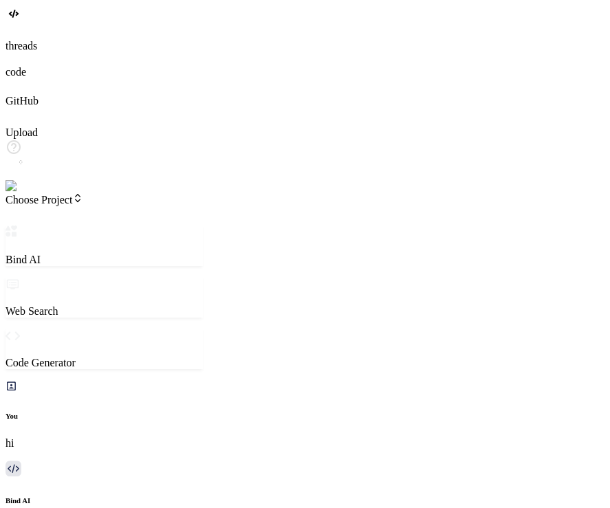
type textarea "x"
click at [19, 193] on img at bounding box center [28, 186] width 45 height 12
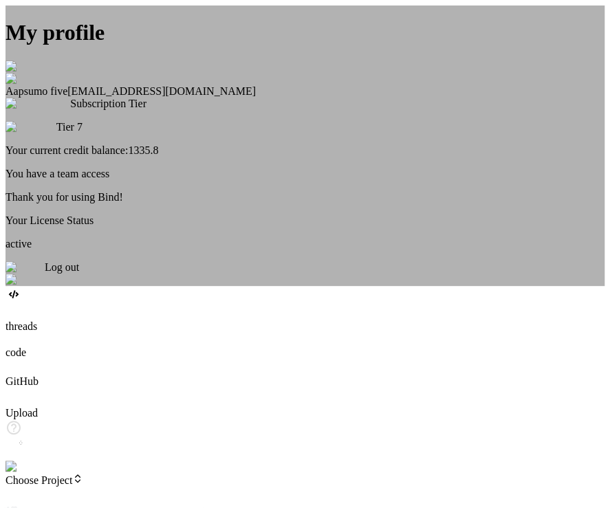
type textarea "x"
click at [39, 73] on img at bounding box center [23, 67] width 34 height 12
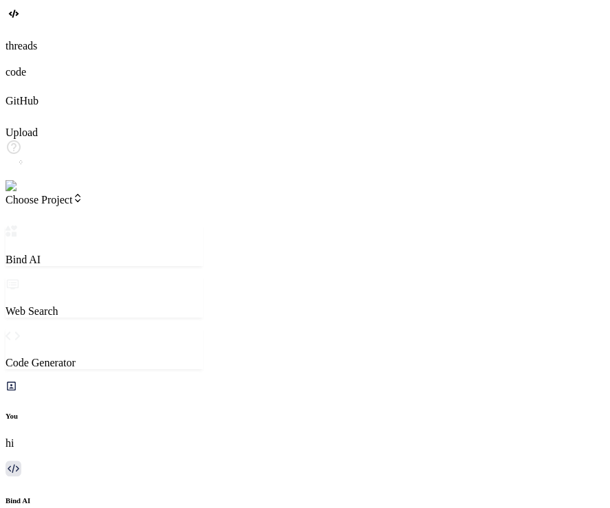
click at [17, 193] on img at bounding box center [28, 186] width 45 height 12
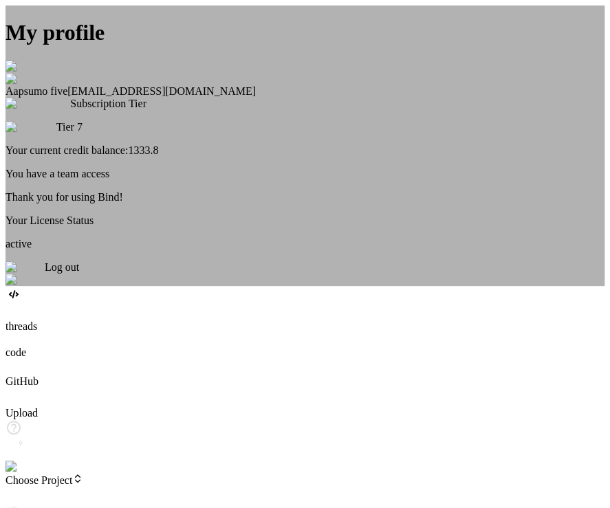
click at [170, 144] on div "My profile Aapsumo five appsumo_5@yopmail.com Subscription Tier Tier 7 Your cur…" at bounding box center [305, 146] width 599 height 281
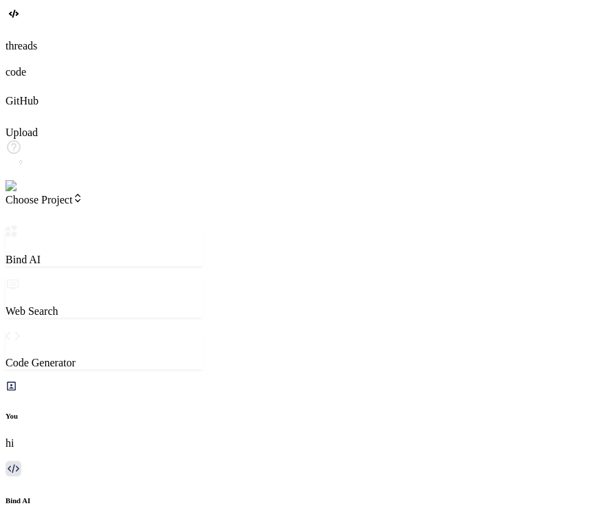
click at [25, 193] on img at bounding box center [28, 186] width 45 height 12
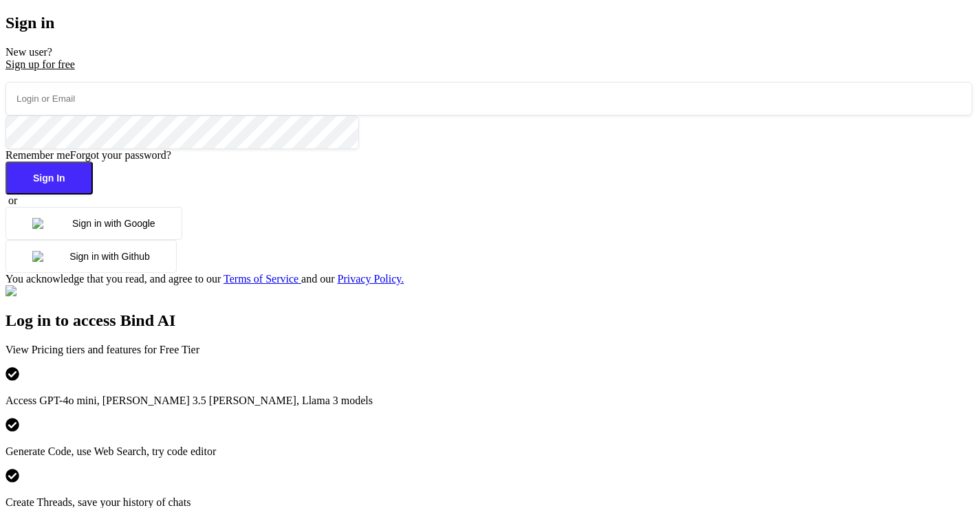
click at [240, 116] on input "email" at bounding box center [489, 99] width 967 height 34
paste input "[EMAIL_ADDRESS][DOMAIN_NAME]"
type input "[EMAIL_ADDRESS][DOMAIN_NAME]"
click at [93, 195] on button "Sign In" at bounding box center [49, 178] width 87 height 33
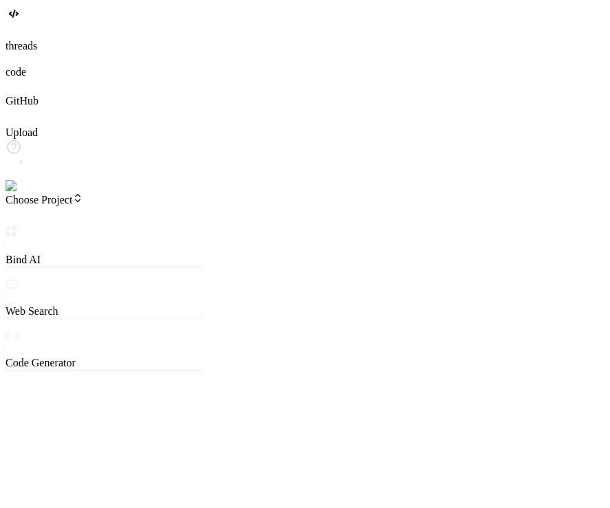
click at [17, 193] on img at bounding box center [28, 186] width 45 height 12
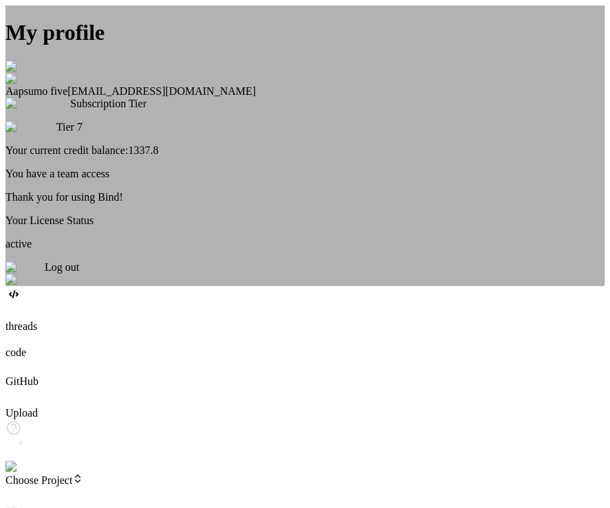
scroll to position [1414, 0]
type textarea "x"
